Goal: Information Seeking & Learning: Learn about a topic

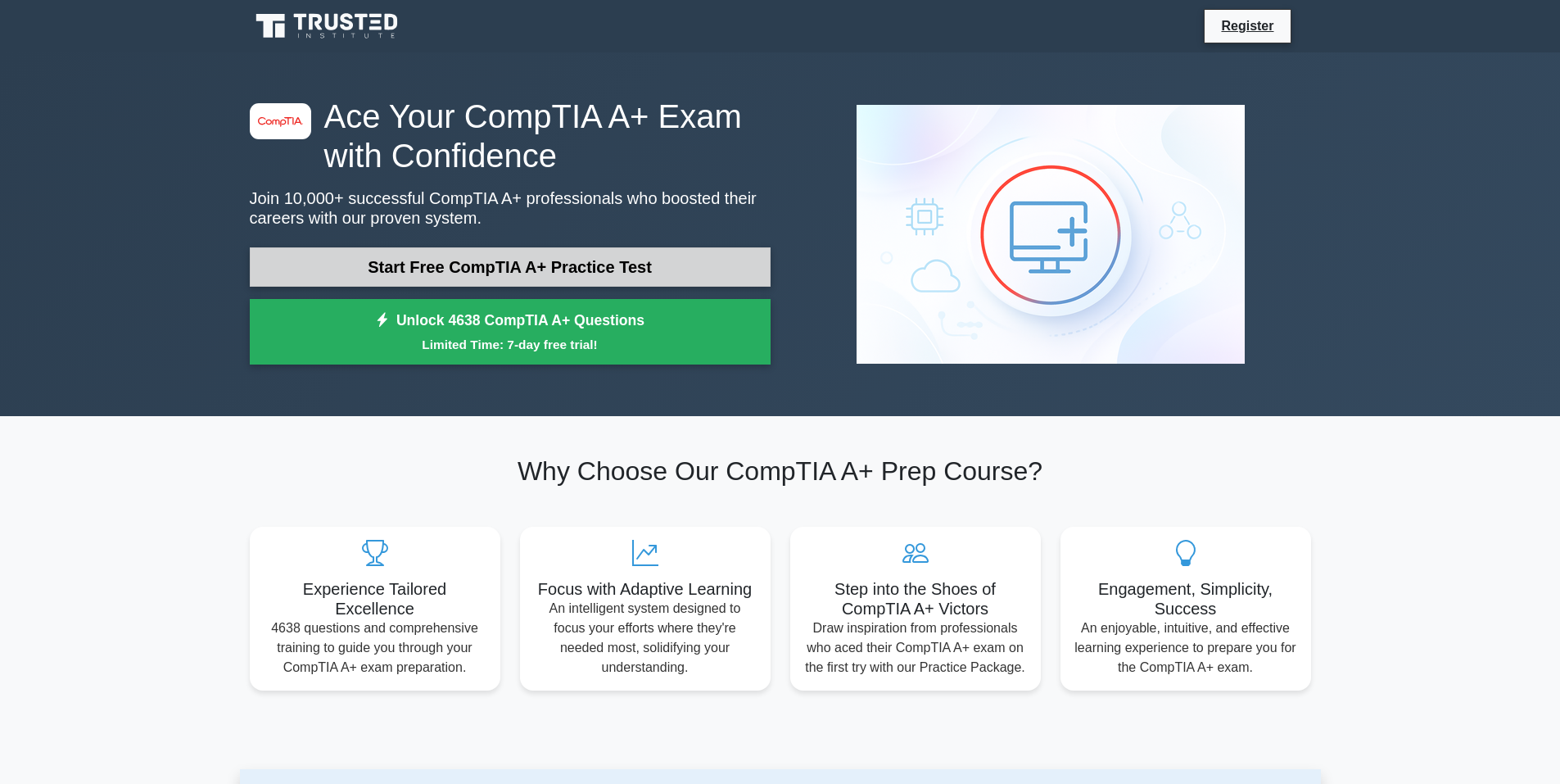
click at [622, 273] on link "Start Free CompTIA A+ Practice Test" at bounding box center [510, 266] width 521 height 40
drag, startPoint x: 512, startPoint y: 281, endPoint x: 526, endPoint y: 279, distance: 14.1
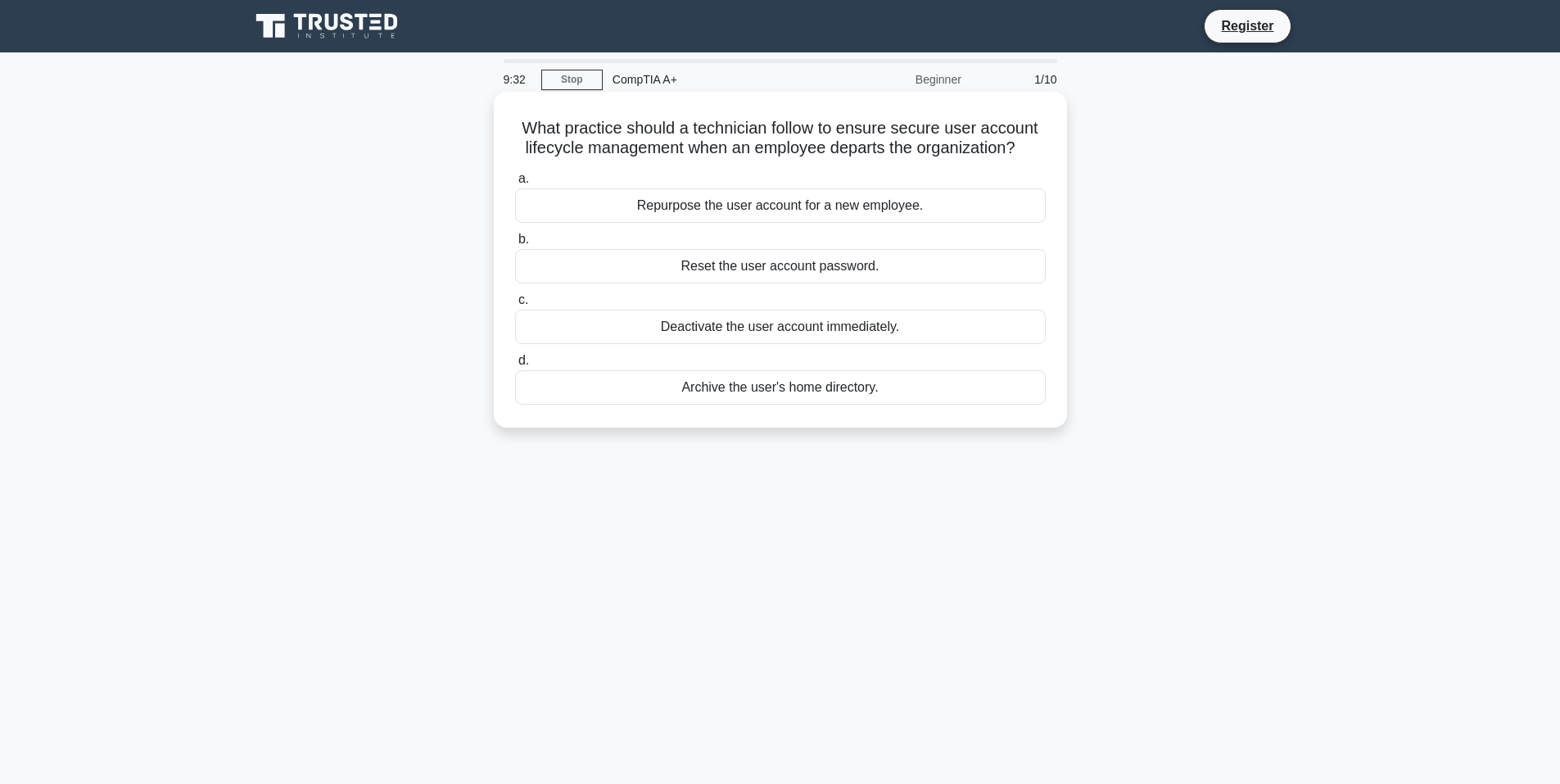
click at [780, 344] on div "Deactivate the user account immediately." at bounding box center [780, 326] width 531 height 34
click at [515, 305] on input "c. Deactivate the user account immediately." at bounding box center [515, 300] width 0 height 11
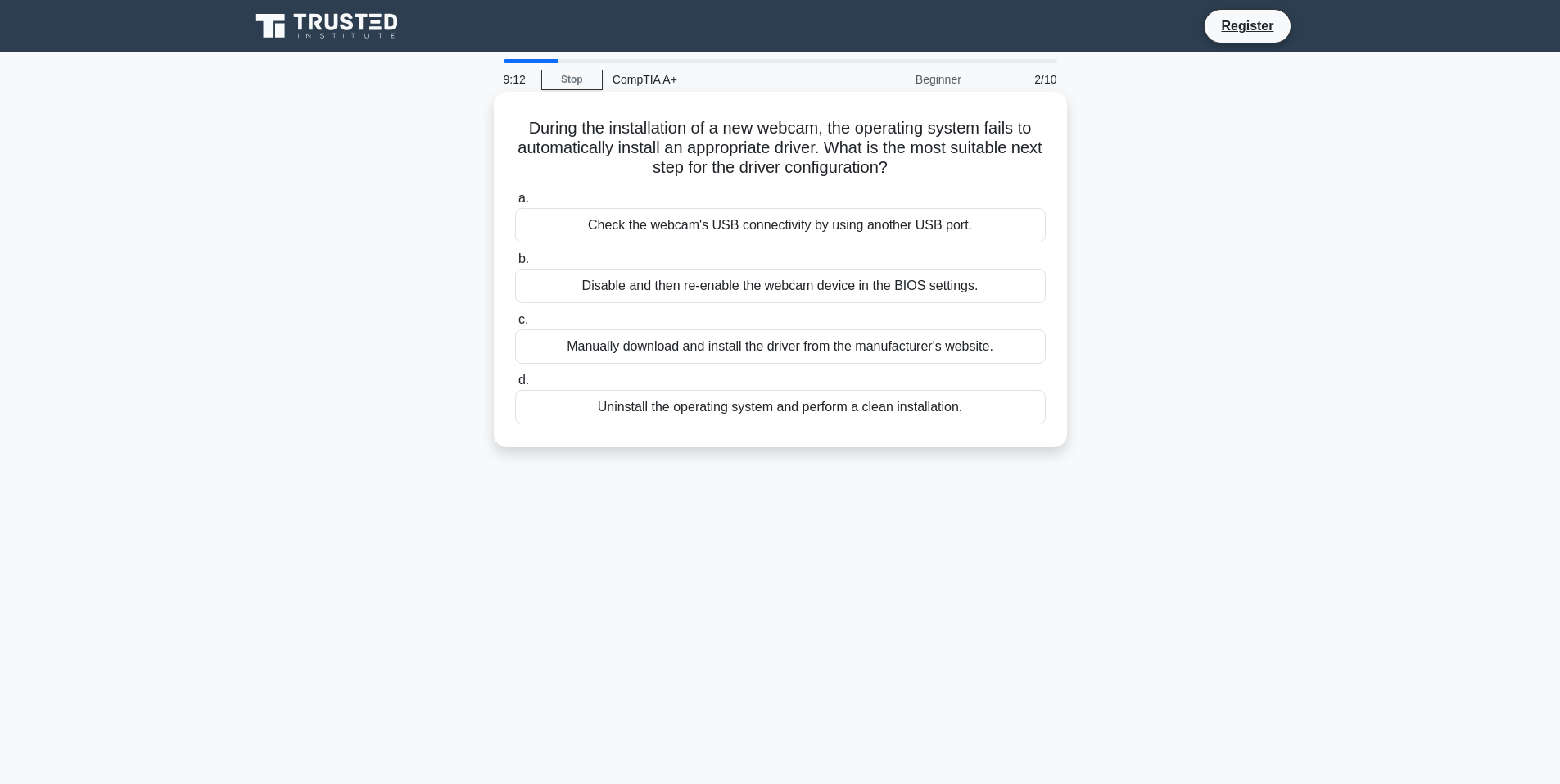
click at [785, 349] on div "Manually download and install the driver from the manufacturer's website." at bounding box center [780, 346] width 531 height 34
click at [515, 325] on input "c. Manually download and install the driver from the manufacturer's website." at bounding box center [515, 320] width 0 height 11
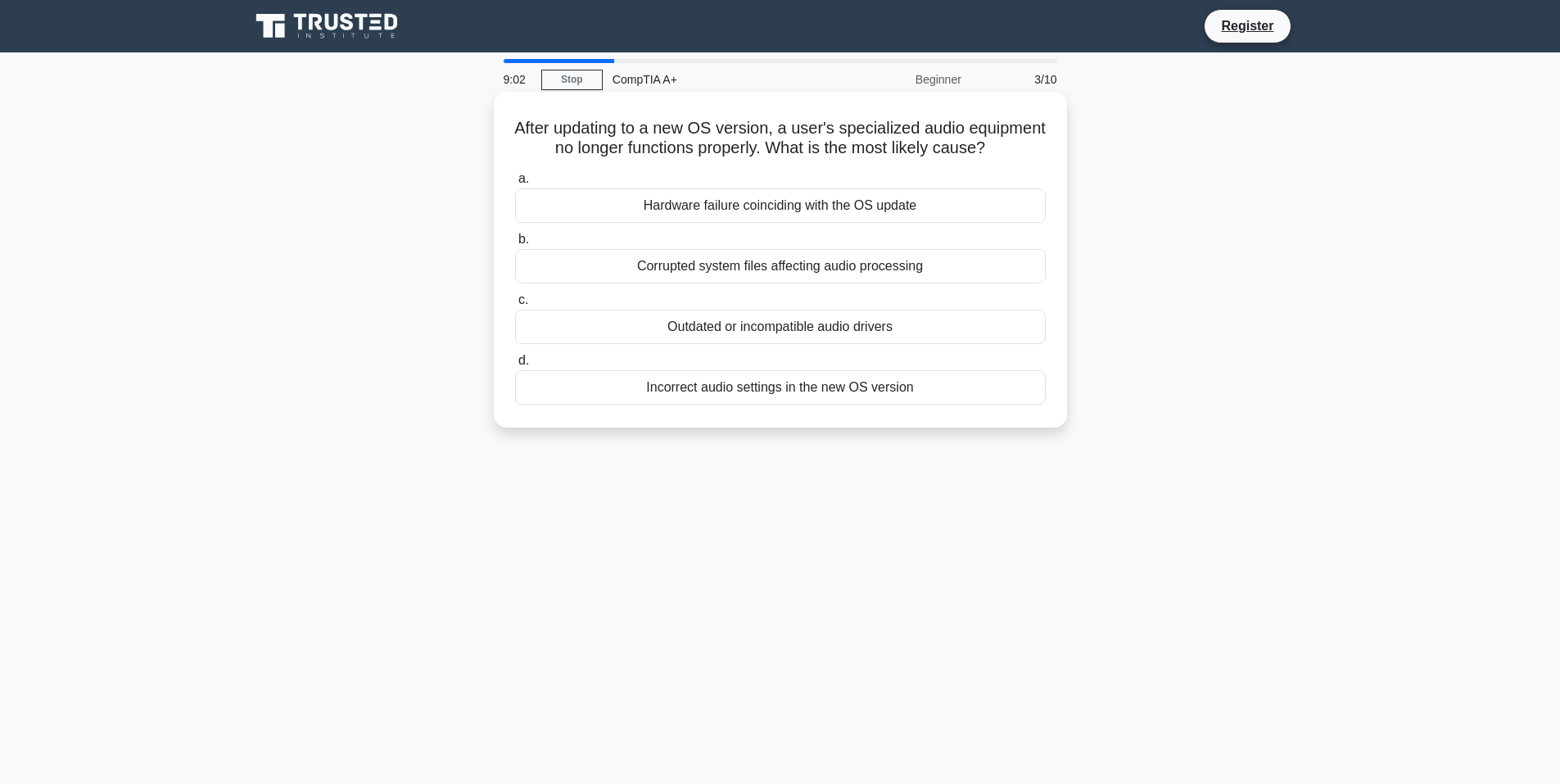
click at [971, 344] on div "Outdated or incompatible audio drivers" at bounding box center [780, 326] width 531 height 34
click at [515, 305] on input "c. Outdated or incompatible audio drivers" at bounding box center [515, 300] width 0 height 11
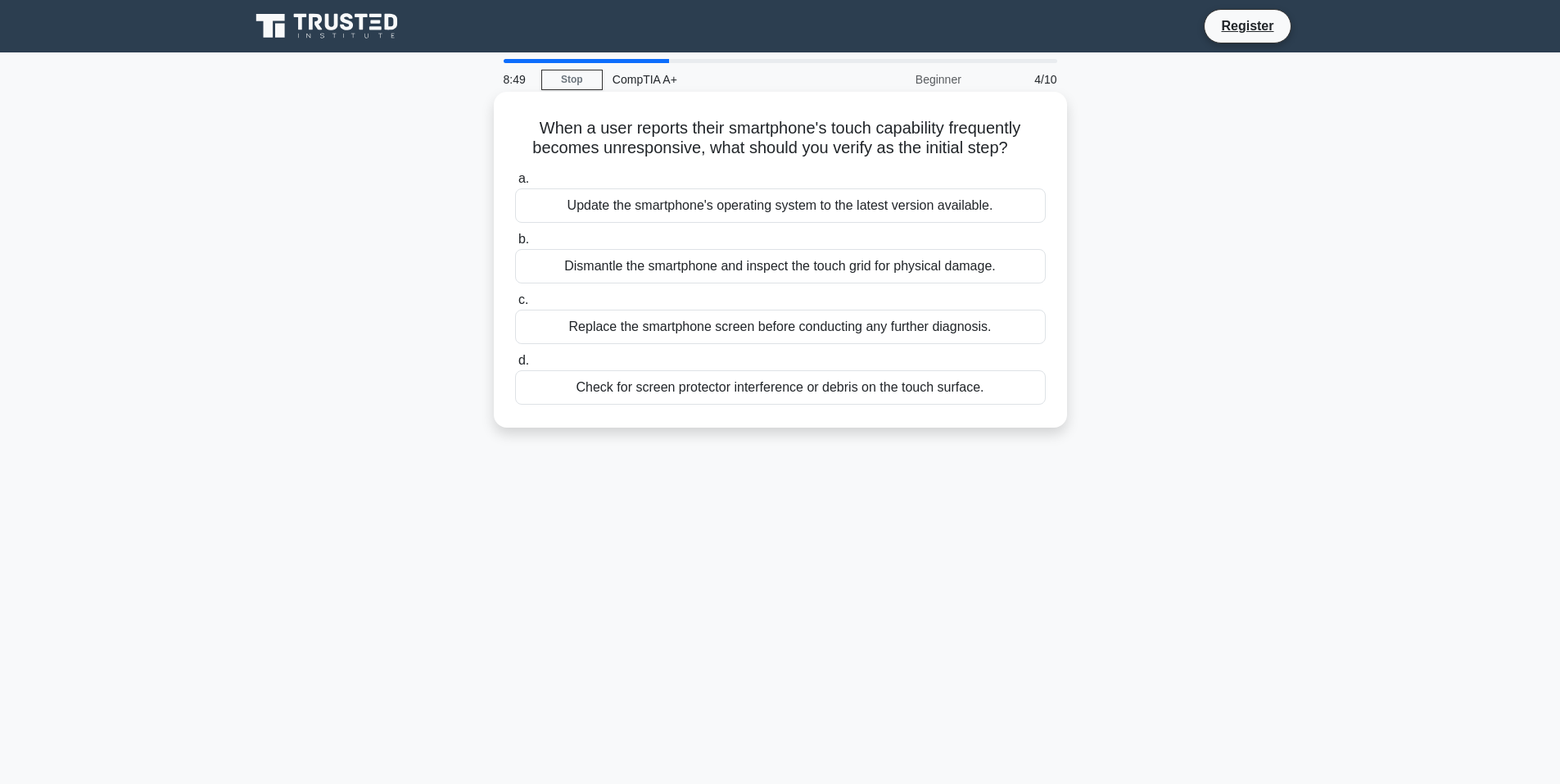
click at [792, 386] on div "Check for screen protector interference or debris on the touch surface." at bounding box center [780, 386] width 531 height 34
click at [515, 366] on input "d. Check for screen protector interference or debris on the touch surface." at bounding box center [515, 361] width 0 height 11
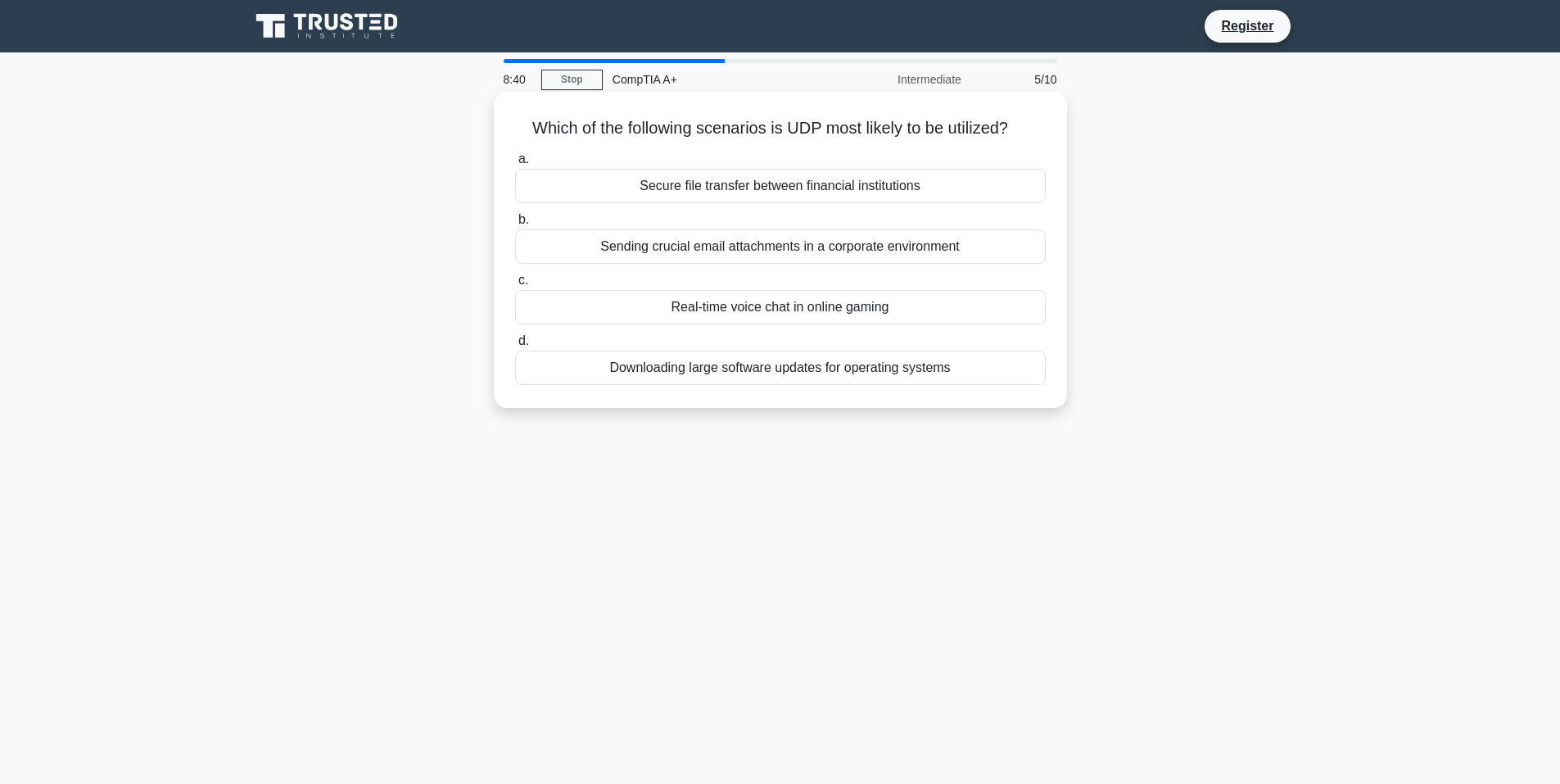
click at [792, 317] on div "Real-time voice chat in online gaming" at bounding box center [780, 307] width 531 height 34
click at [515, 286] on input "c. Real-time voice chat in online gaming" at bounding box center [515, 281] width 0 height 11
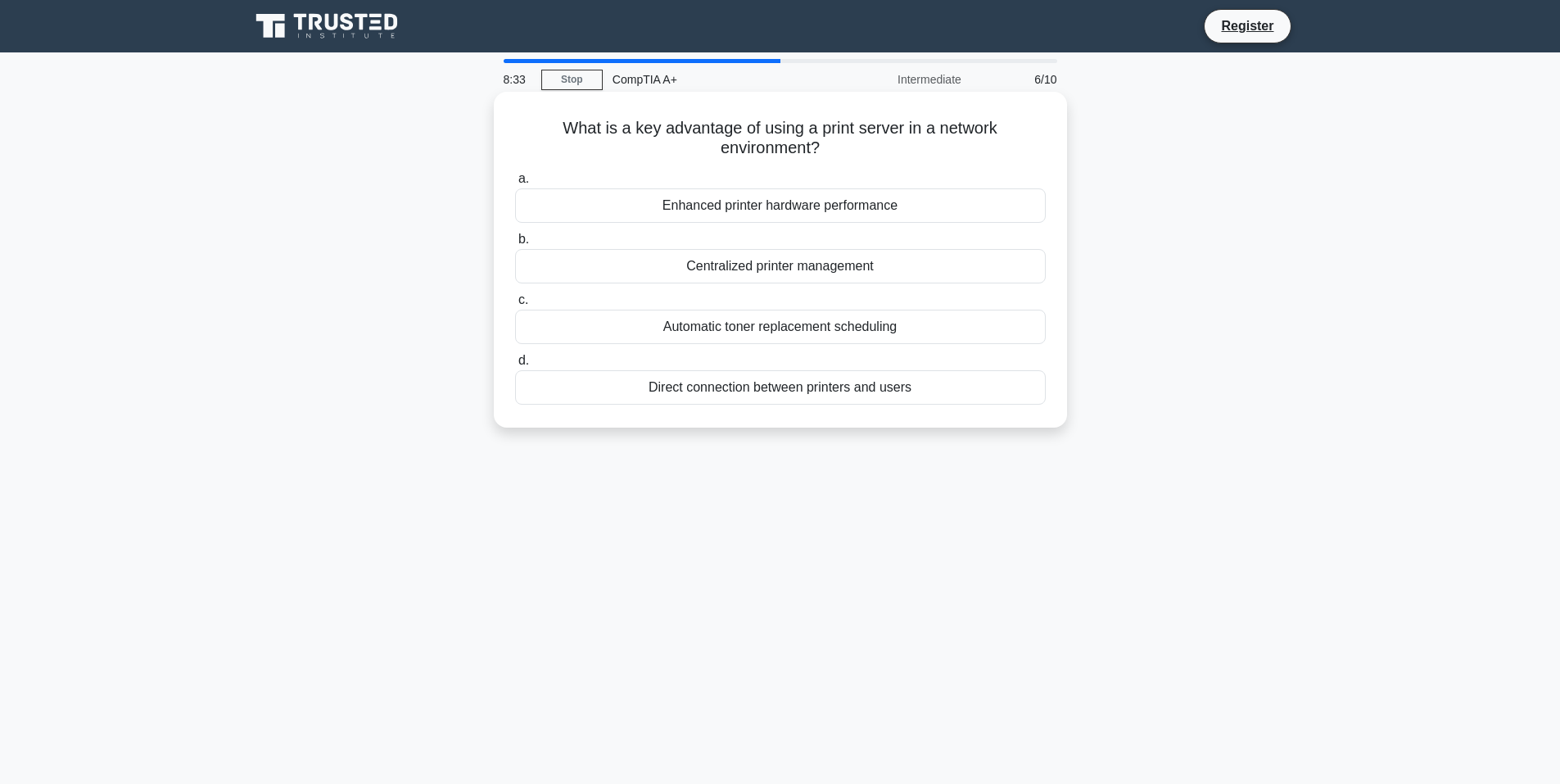
click at [802, 263] on div "Centralized printer management" at bounding box center [780, 265] width 531 height 34
click at [515, 245] on input "b. Centralized printer management" at bounding box center [515, 239] width 0 height 11
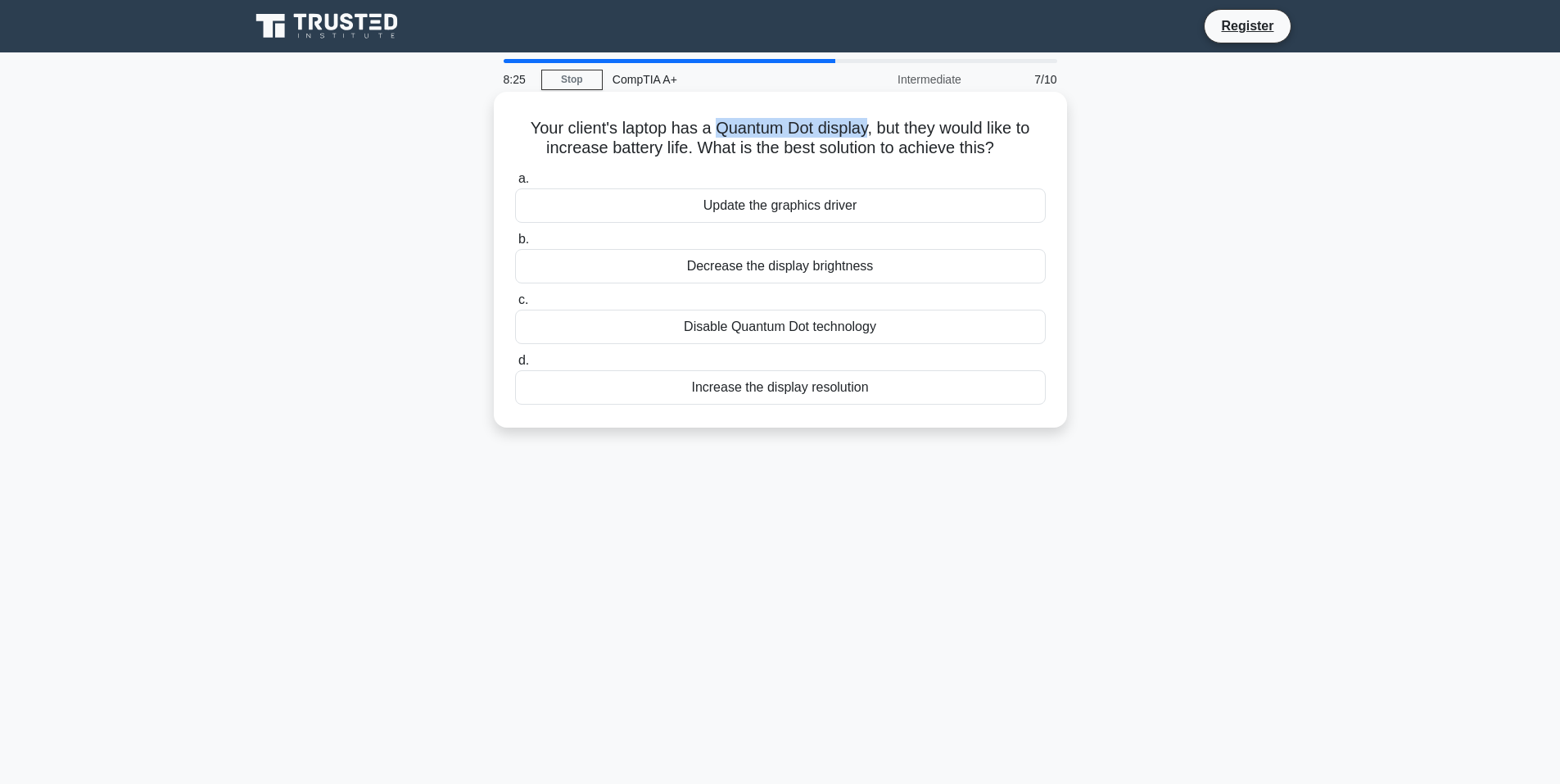
drag, startPoint x: 712, startPoint y: 124, endPoint x: 866, endPoint y: 123, distance: 154.0
click at [866, 123] on h5 "Your client's laptop has a Quantum Dot display, but they would like to increase…" at bounding box center [780, 139] width 534 height 41
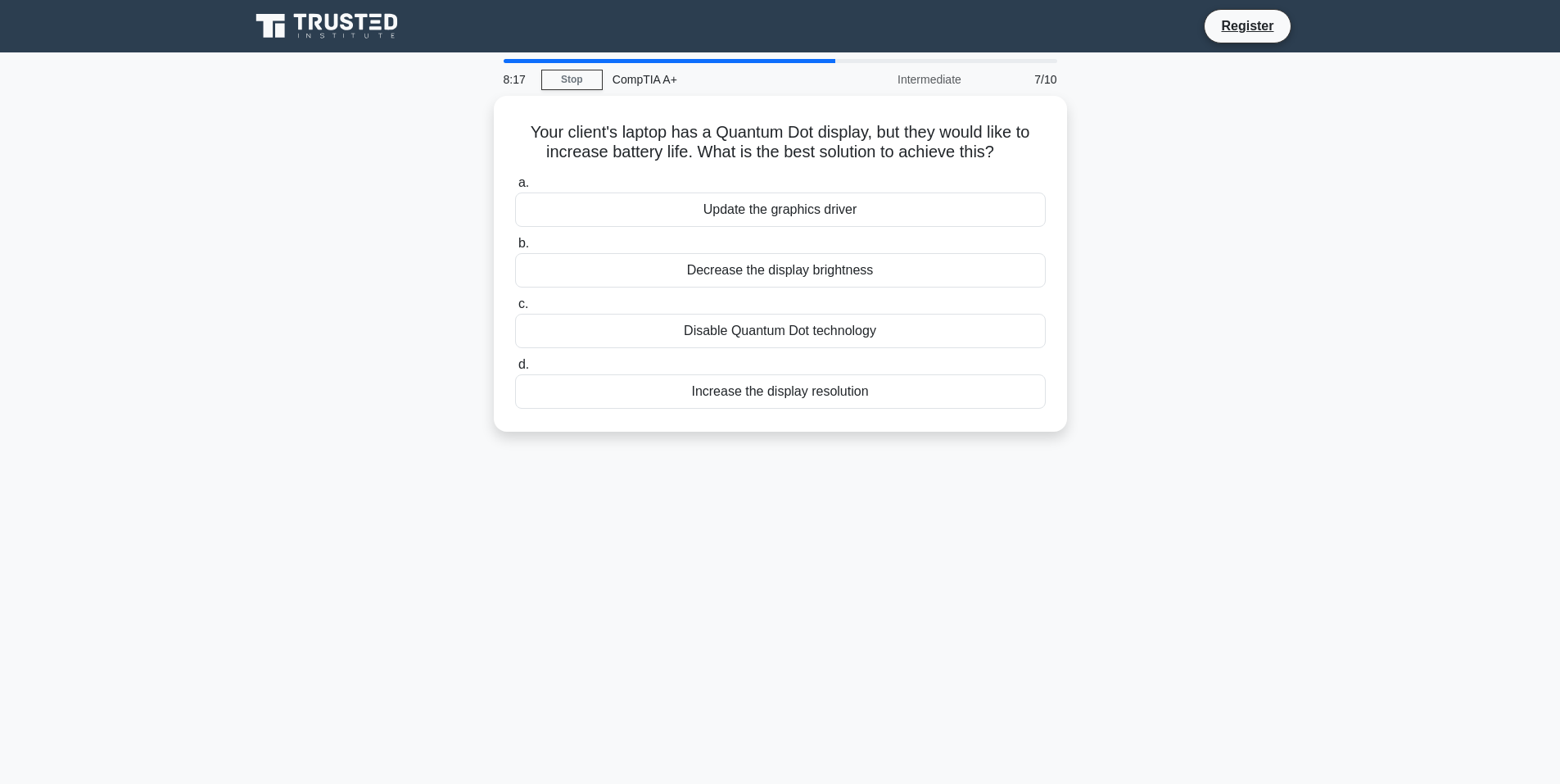
click at [327, 179] on div "Your client's laptop has a Quantum Dot display, but they would like to increase…" at bounding box center [780, 274] width 1081 height 355
click at [776, 270] on div "Decrease the display brightness" at bounding box center [780, 265] width 531 height 34
click at [515, 245] on input "b. Decrease the display brightness" at bounding box center [515, 239] width 0 height 11
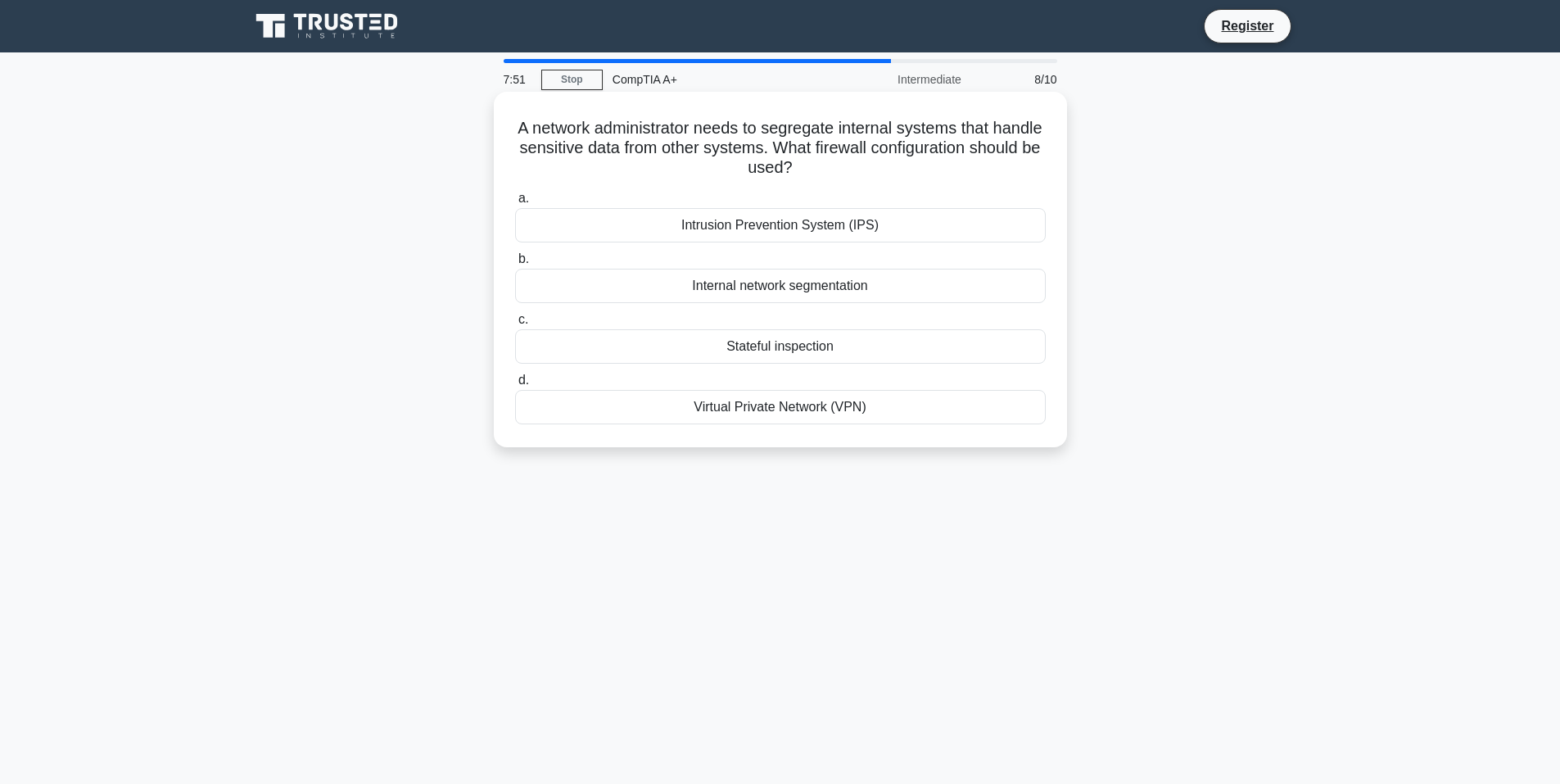
click at [770, 293] on div "Internal network segmentation" at bounding box center [780, 286] width 531 height 34
click at [515, 264] on input "b. Internal network segmentation" at bounding box center [515, 260] width 0 height 11
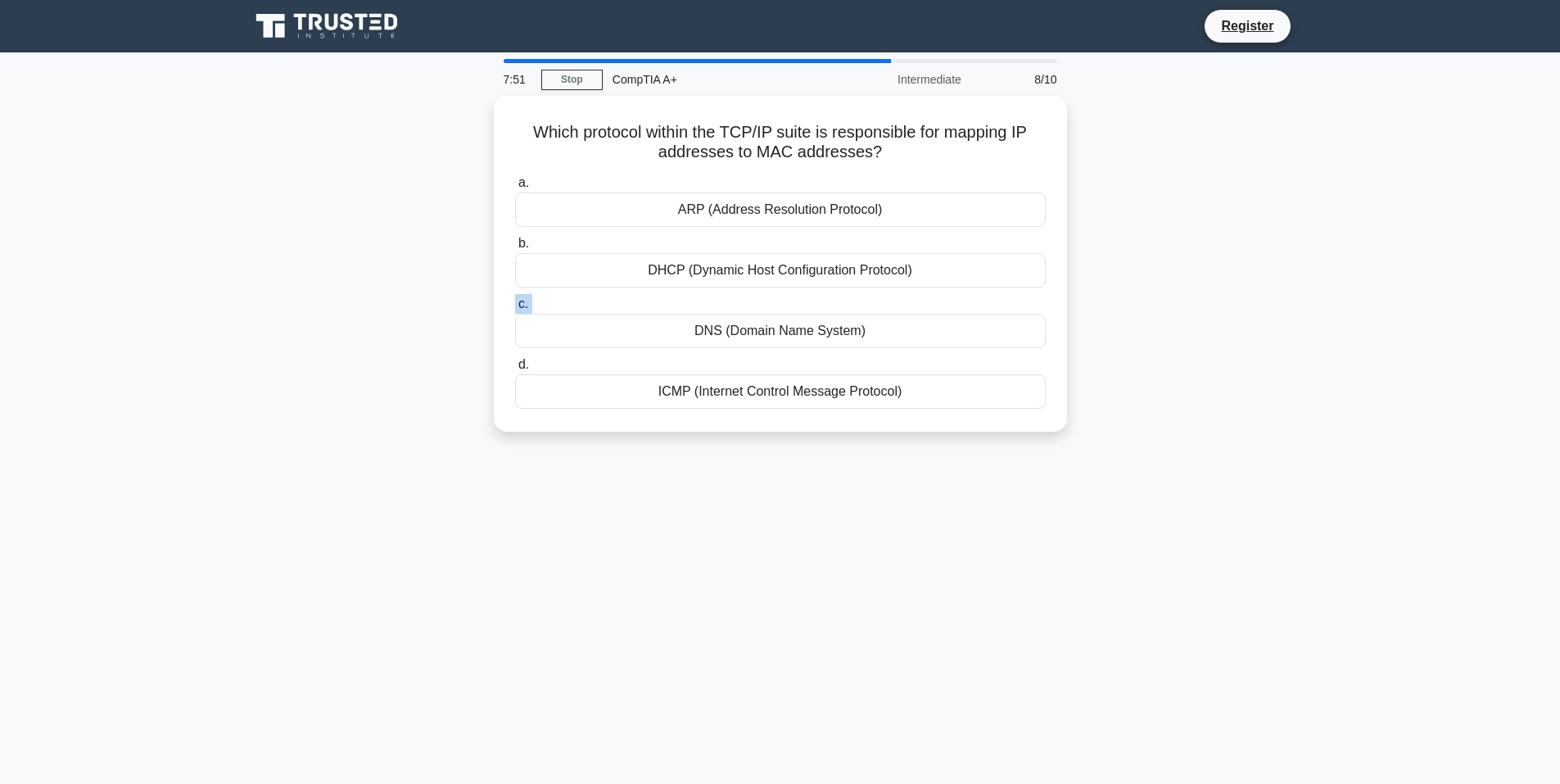
click at [770, 294] on label "c. DNS (Domain Name System)" at bounding box center [780, 321] width 531 height 54
click at [515, 299] on input "c. DNS (Domain Name System)" at bounding box center [515, 304] width 0 height 11
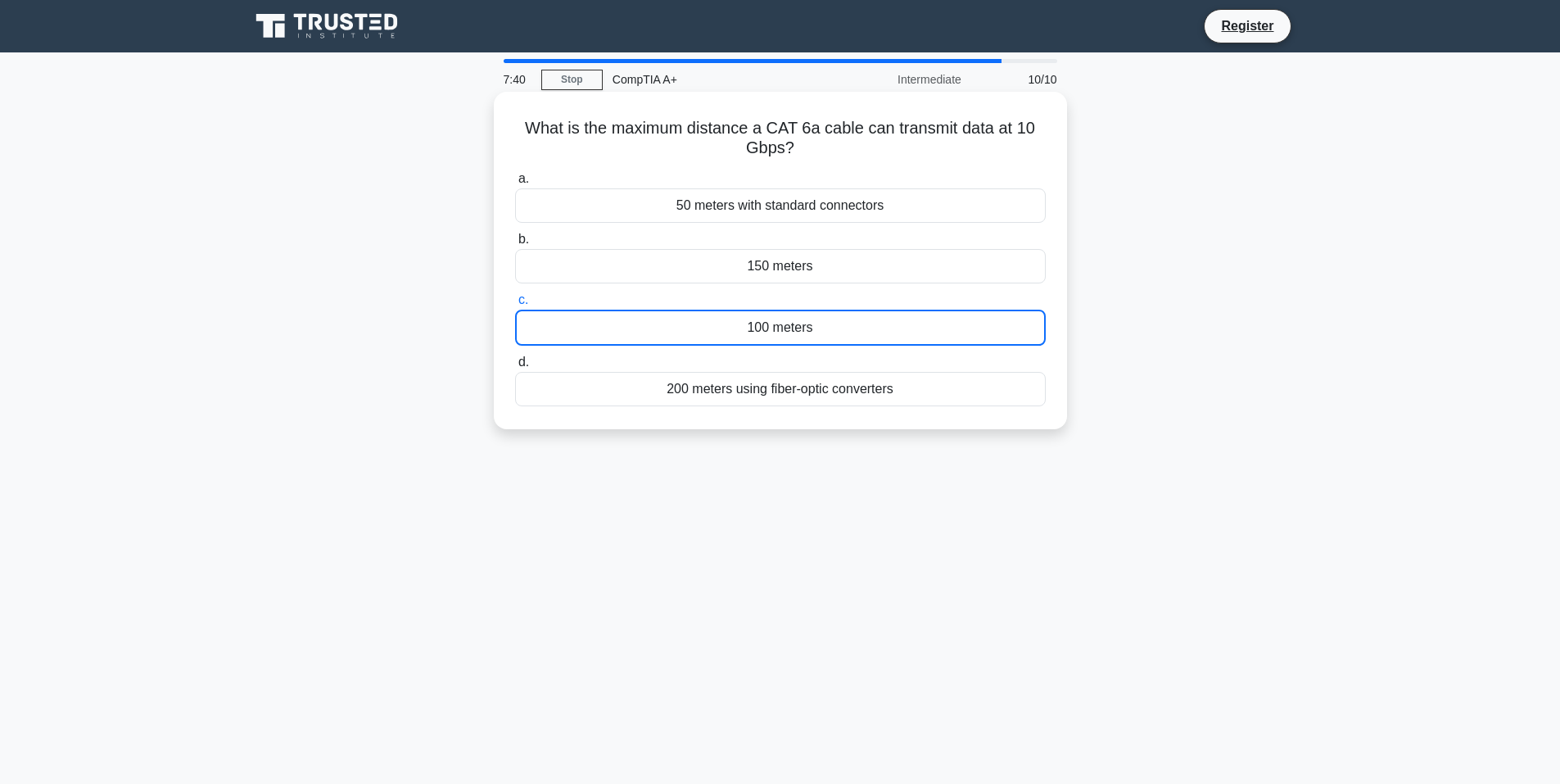
click at [783, 270] on div "150 meters" at bounding box center [780, 265] width 531 height 34
click at [515, 245] on input "b. 150 meters" at bounding box center [515, 239] width 0 height 11
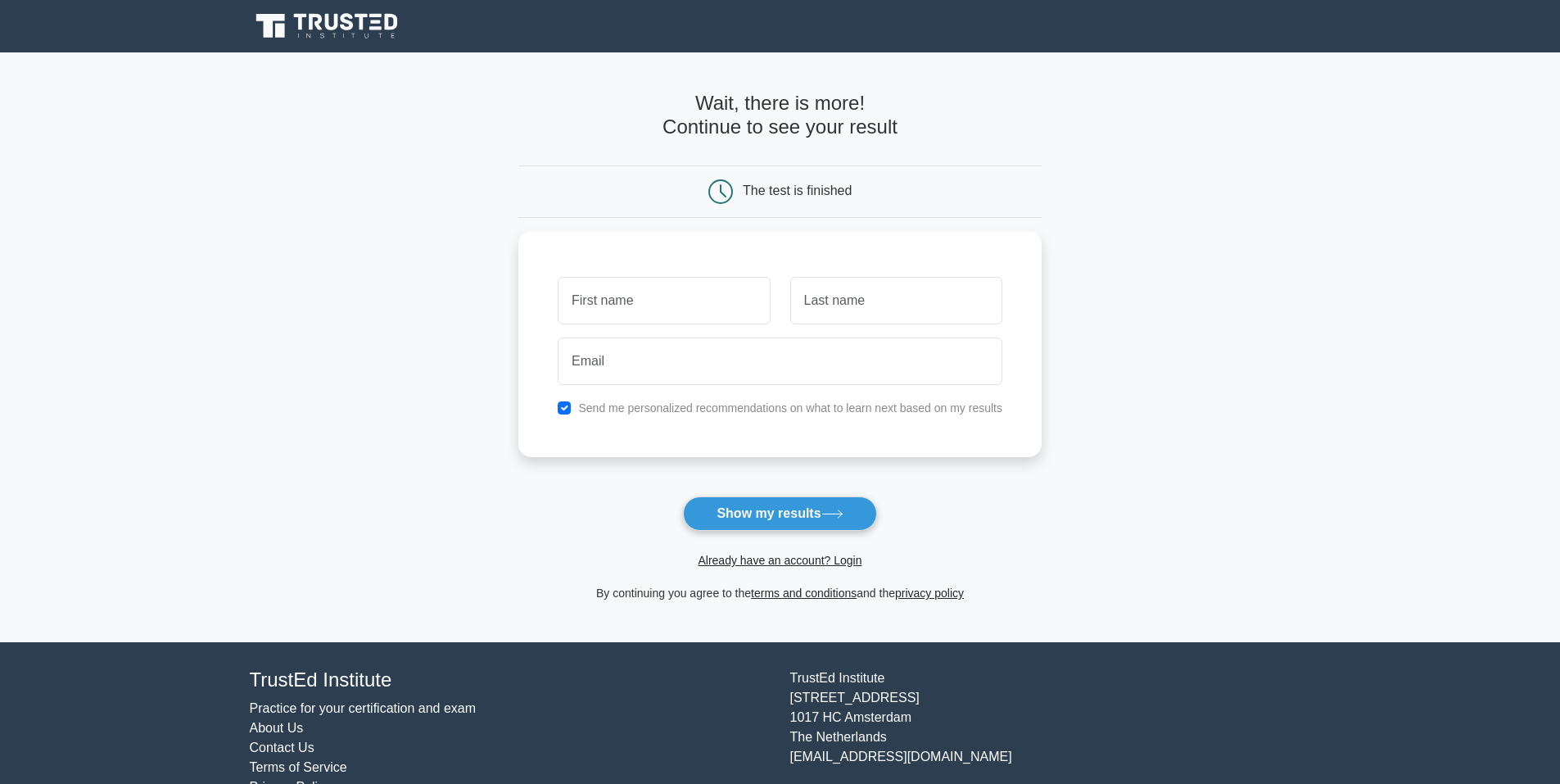
drag, startPoint x: 514, startPoint y: 262, endPoint x: 497, endPoint y: 260, distance: 17.1
click at [778, 525] on button "Show my results" at bounding box center [780, 513] width 193 height 34
